Goal: Task Accomplishment & Management: Complete application form

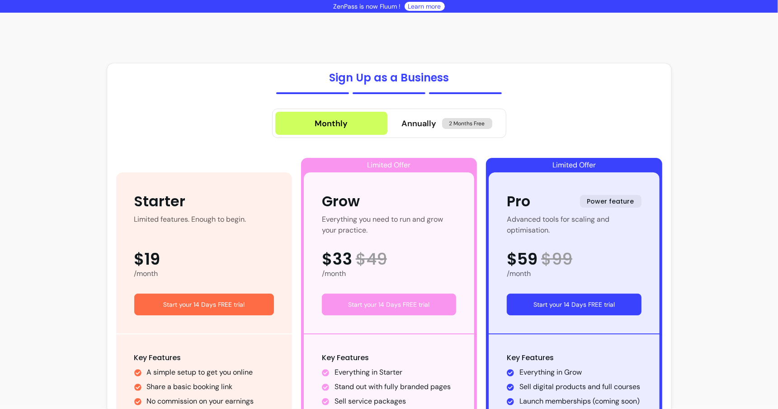
click at [427, 5] on link "Learn more" at bounding box center [424, 6] width 33 height 9
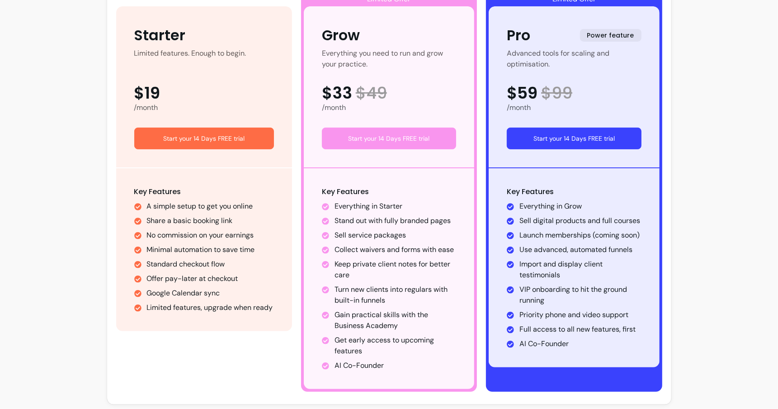
scroll to position [219, 0]
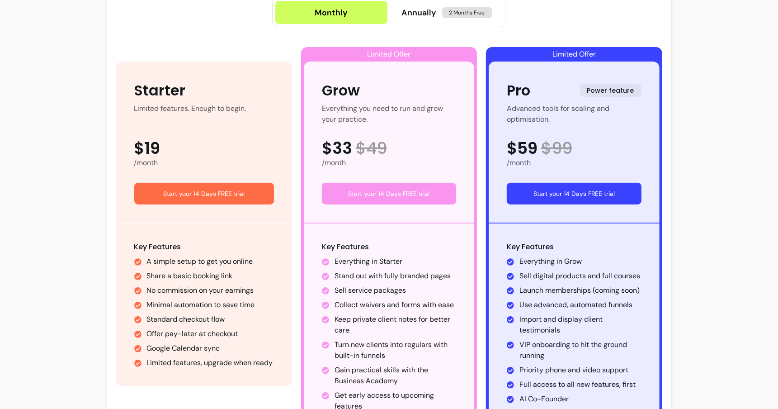
scroll to position [115, 0]
